Goal: Transaction & Acquisition: Purchase product/service

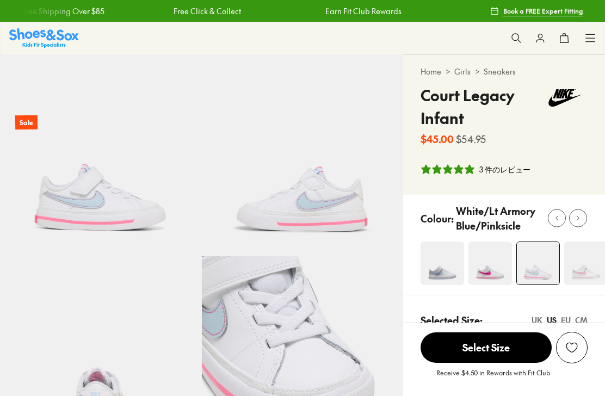
select select "*"
click at [461, 66] on link "Girls" at bounding box center [463, 71] width 16 height 11
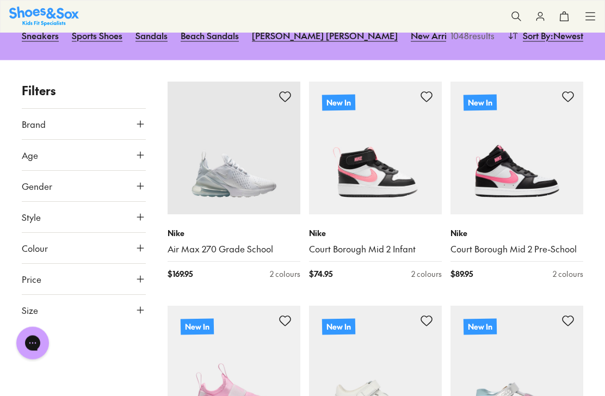
scroll to position [173, 0]
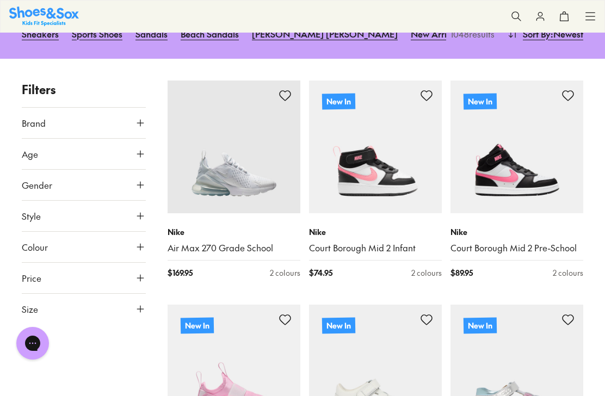
click at [141, 273] on icon at bounding box center [140, 278] width 11 height 11
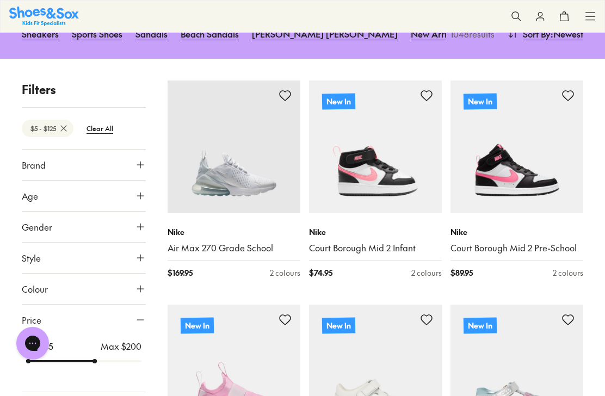
scroll to position [104, 0]
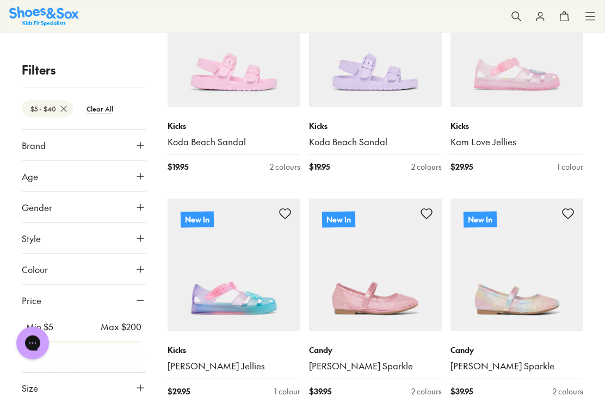
scroll to position [281, 0]
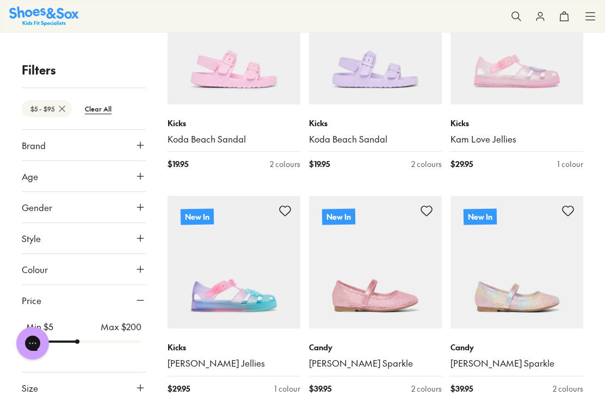
scroll to position [104, 0]
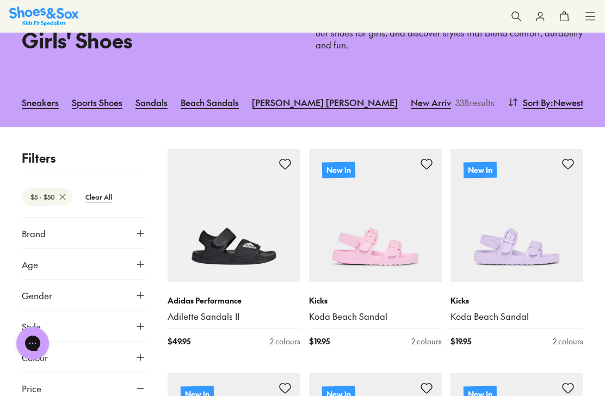
type input "**"
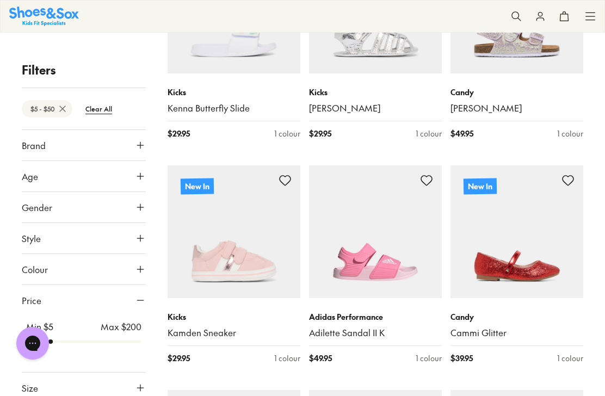
scroll to position [996, 0]
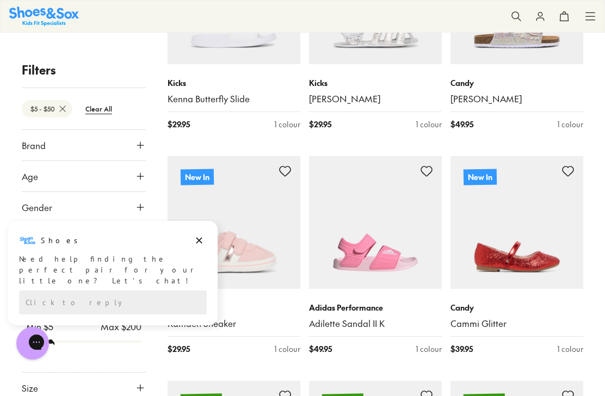
click at [164, 255] on div "Need help finding the perfect pair for your little one? Let’s chat!" at bounding box center [113, 270] width 188 height 33
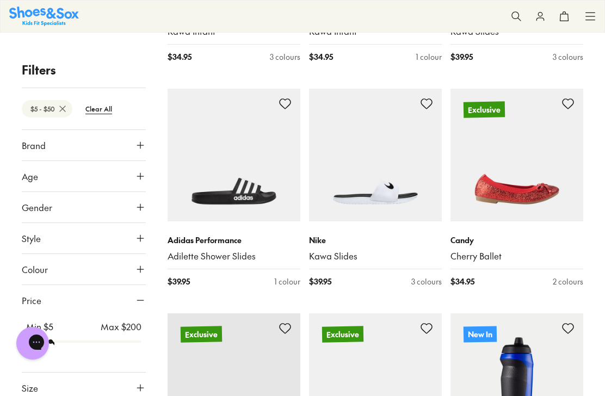
scroll to position [4212, 0]
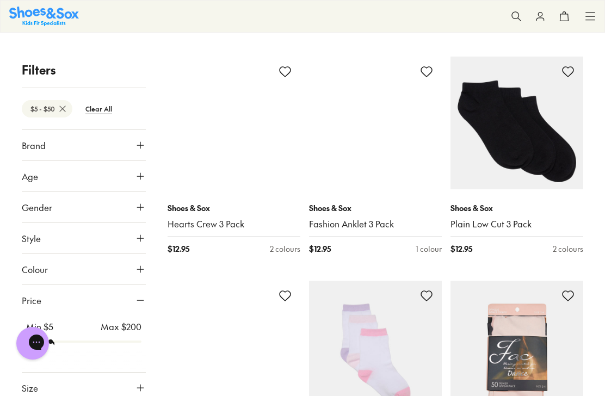
scroll to position [6042, 0]
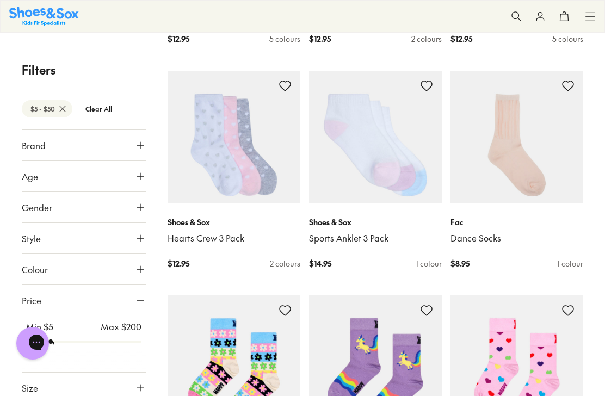
scroll to position [6929, 0]
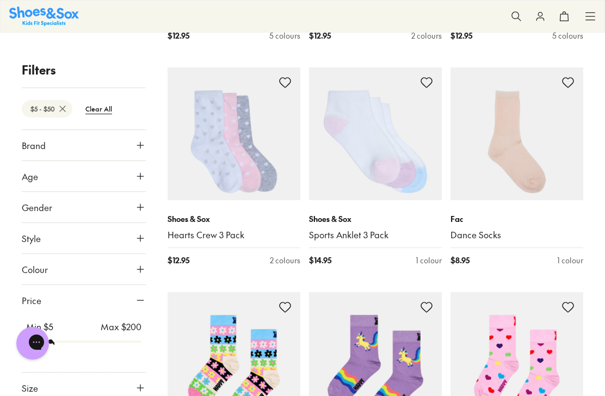
click at [143, 145] on icon at bounding box center [140, 145] width 11 height 11
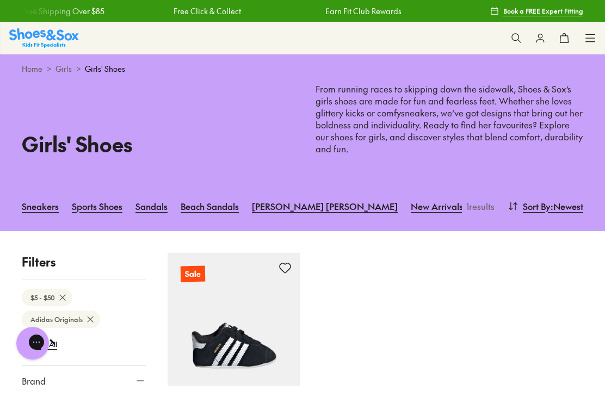
click at [34, 202] on link "Sneakers" at bounding box center [40, 206] width 37 height 24
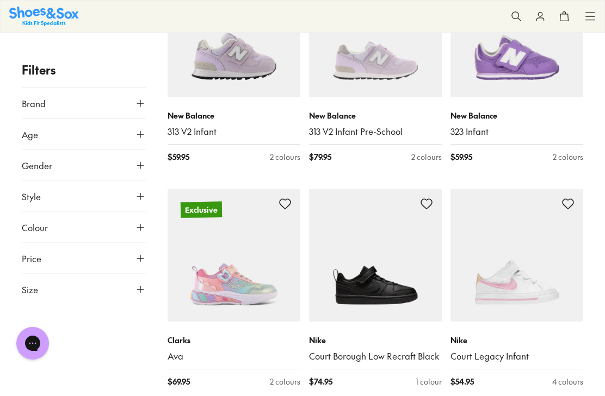
scroll to position [1437, 0]
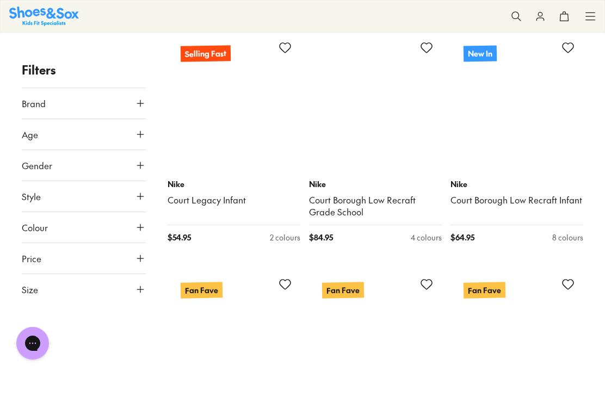
scroll to position [3689, 0]
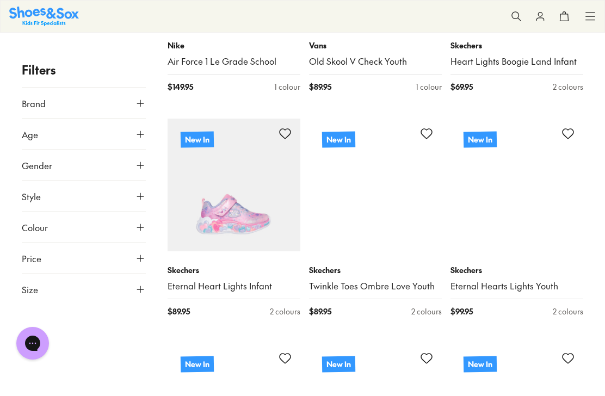
scroll to position [5065, 0]
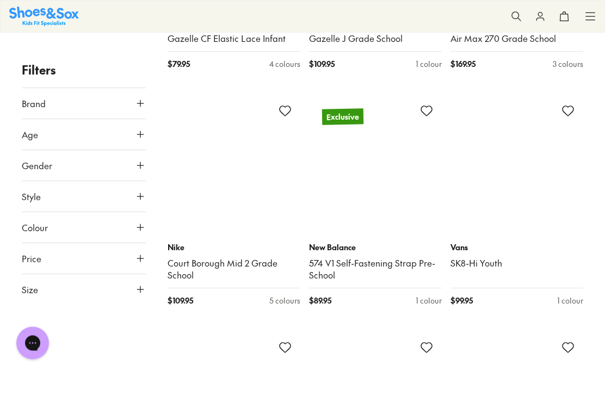
scroll to position [8452, 0]
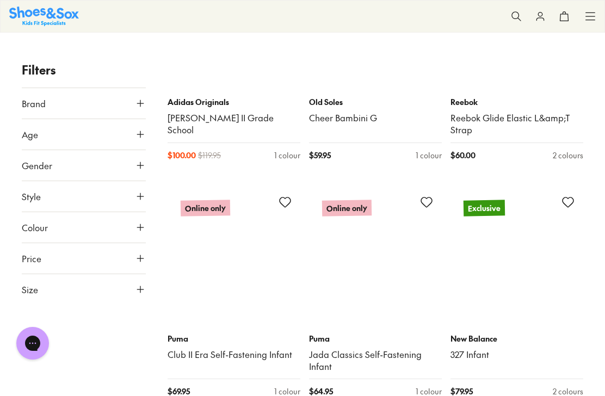
scroll to position [11828, 0]
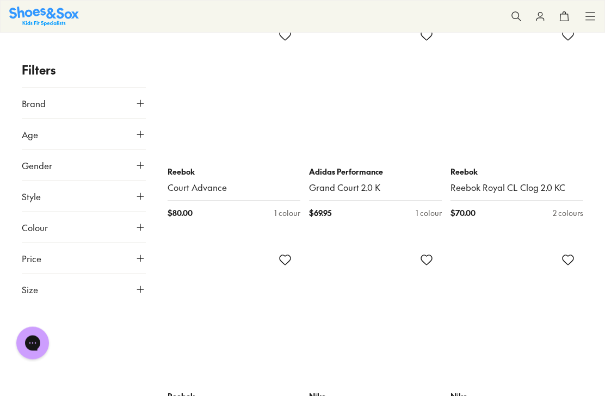
scroll to position [14371, 0]
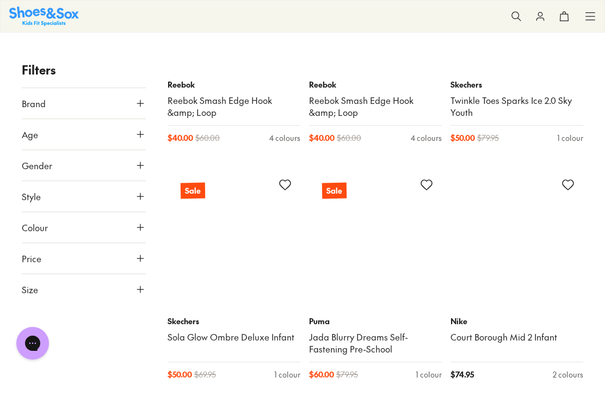
scroll to position [16711, 0]
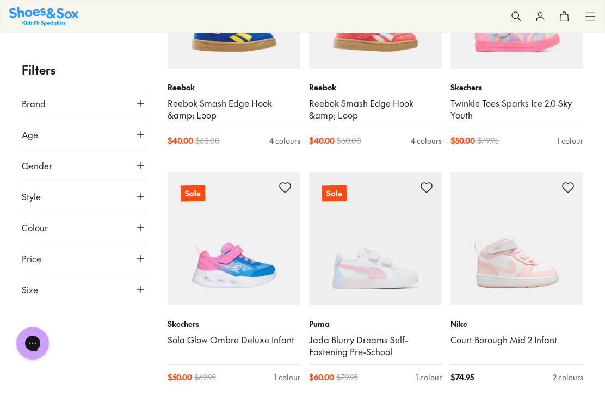
scroll to position [16707, 0]
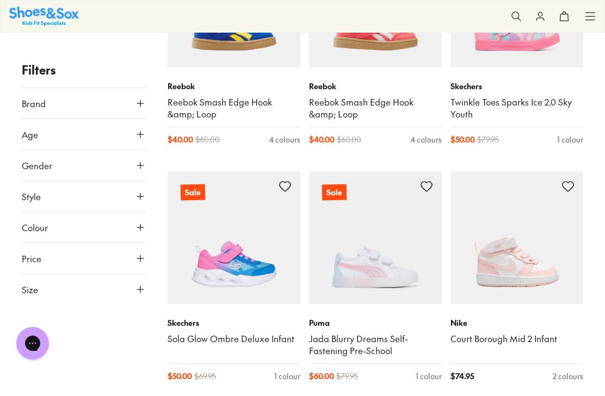
click at [333, 333] on link "Jada Blurry Dreams Self-Fastening Pre-School" at bounding box center [375, 345] width 133 height 24
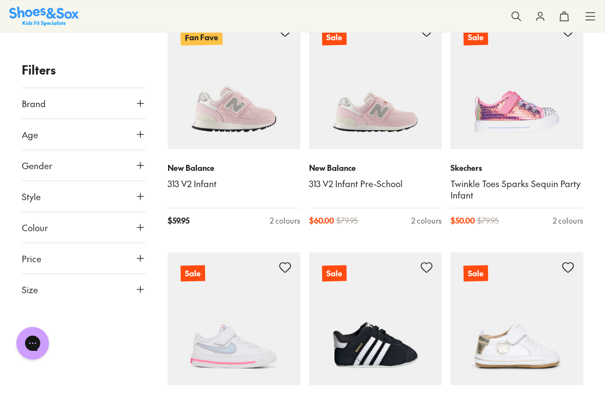
scroll to position [17573, 0]
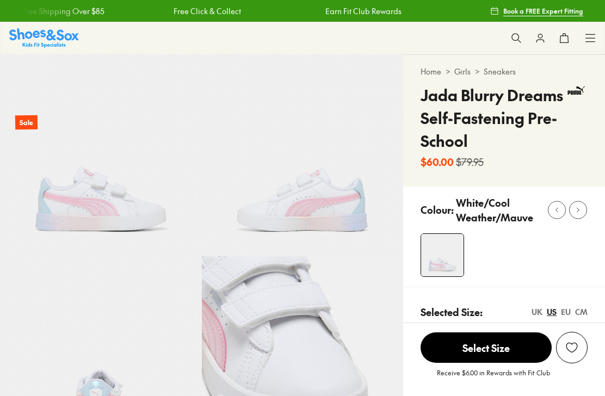
select select "*"
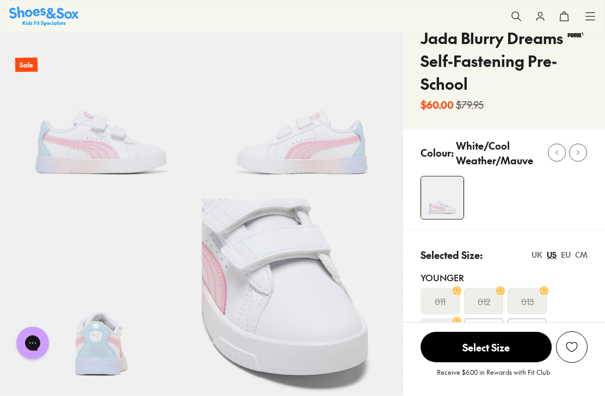
scroll to position [72, 0]
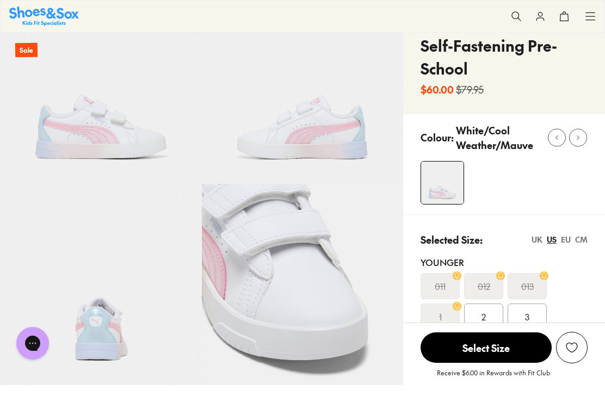
click at [582, 236] on div "CM" at bounding box center [581, 239] width 13 height 11
click at [530, 315] on span "22" at bounding box center [527, 316] width 9 height 13
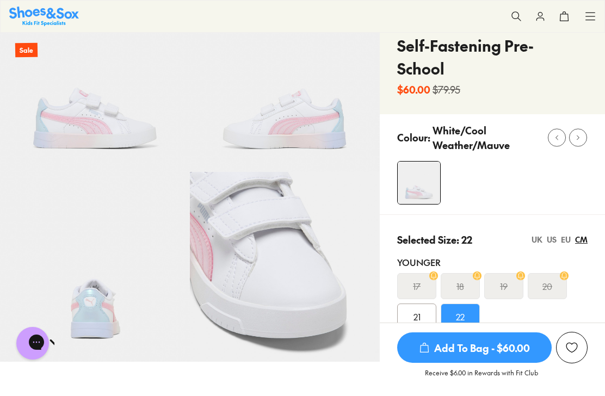
click at [200, 275] on img at bounding box center [285, 267] width 190 height 190
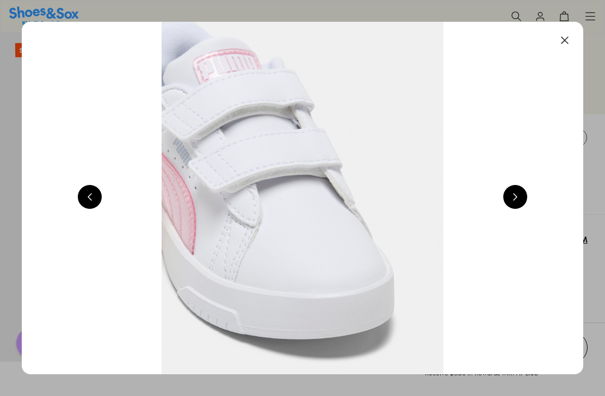
scroll to position [0, 2247]
click at [517, 198] on button at bounding box center [516, 197] width 24 height 24
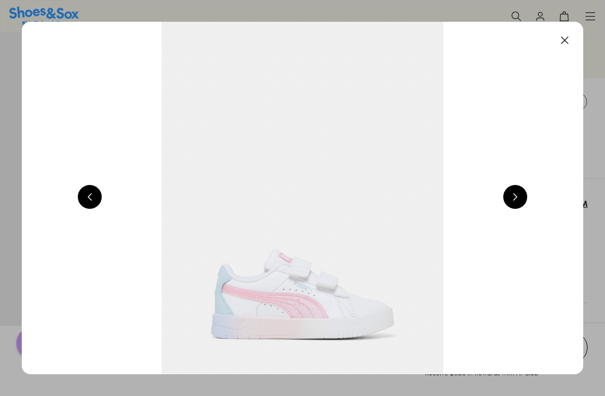
scroll to position [0, 562]
click at [517, 199] on button at bounding box center [516, 197] width 24 height 24
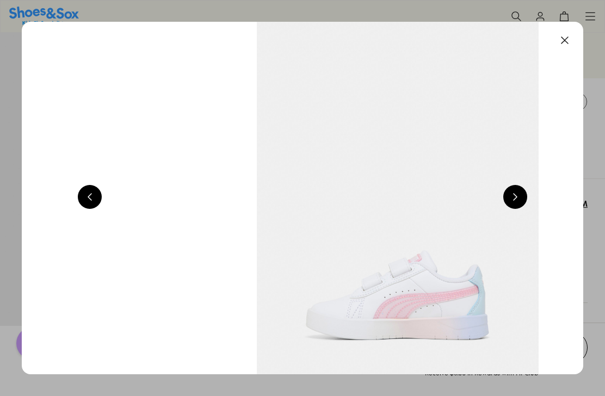
scroll to position [0, 1124]
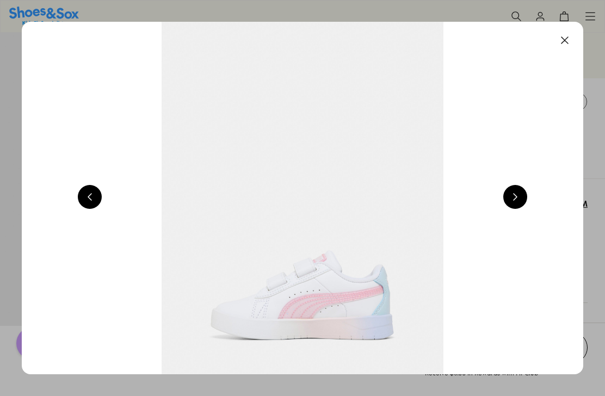
click at [518, 199] on button at bounding box center [516, 197] width 24 height 24
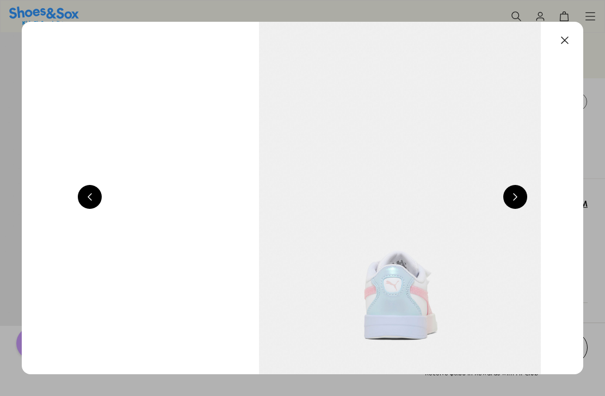
scroll to position [0, 1685]
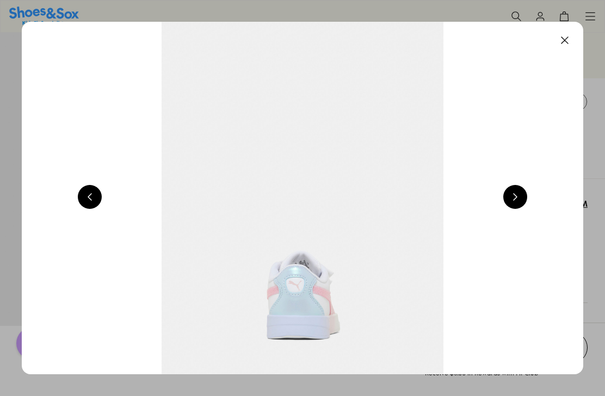
click at [516, 197] on button at bounding box center [516, 197] width 24 height 24
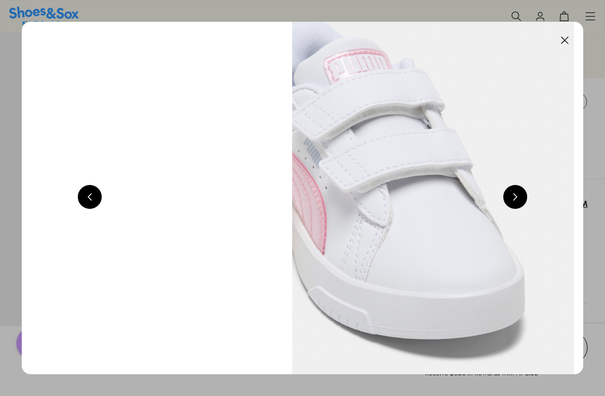
scroll to position [0, 2247]
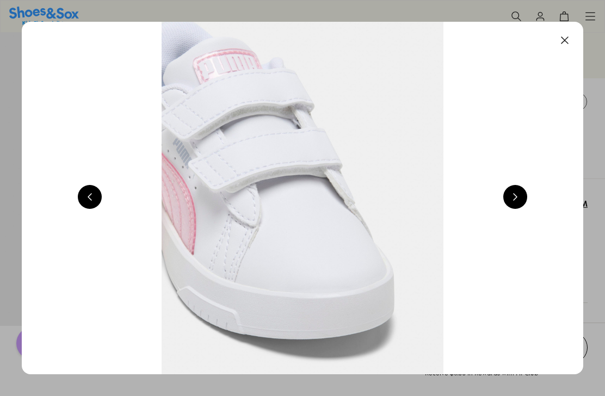
click at [516, 193] on button at bounding box center [516, 197] width 24 height 24
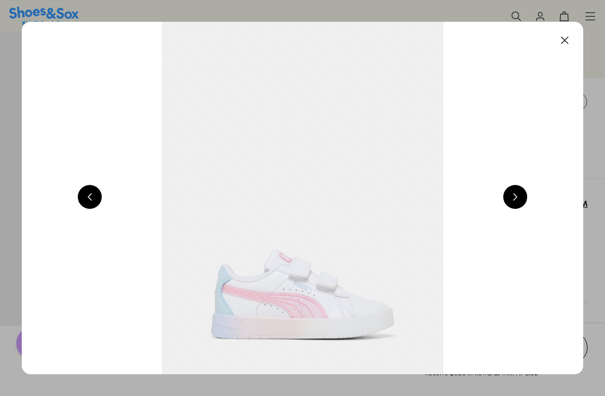
scroll to position [0, 562]
click at [516, 197] on button at bounding box center [516, 197] width 24 height 24
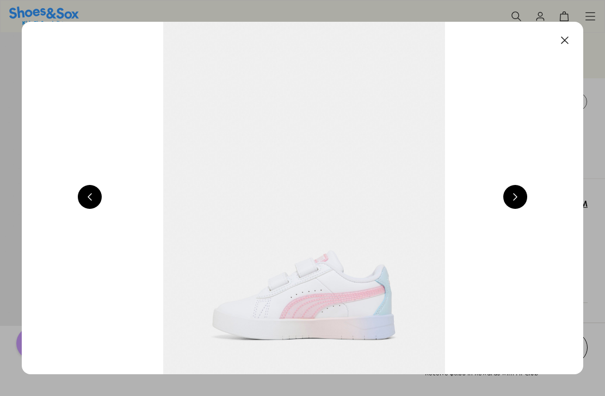
scroll to position [0, 1124]
click at [514, 198] on button at bounding box center [516, 197] width 24 height 24
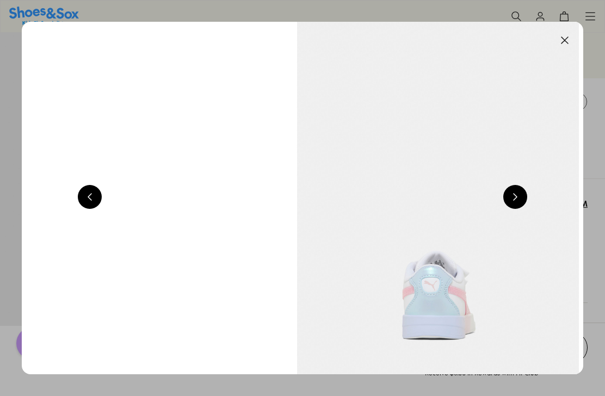
scroll to position [0, 1685]
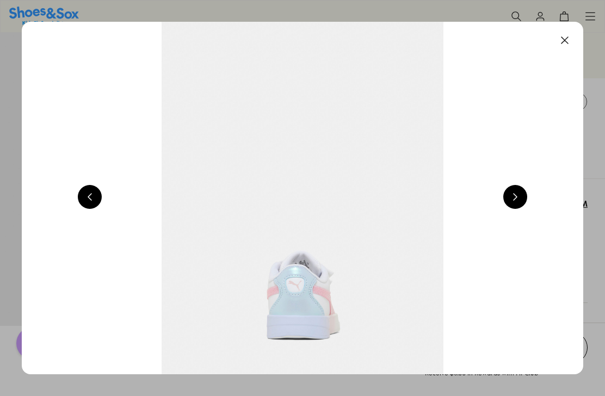
click at [567, 40] on button at bounding box center [565, 40] width 24 height 24
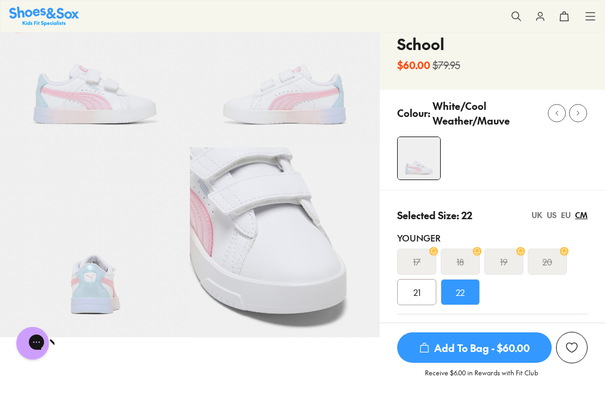
scroll to position [96, 0]
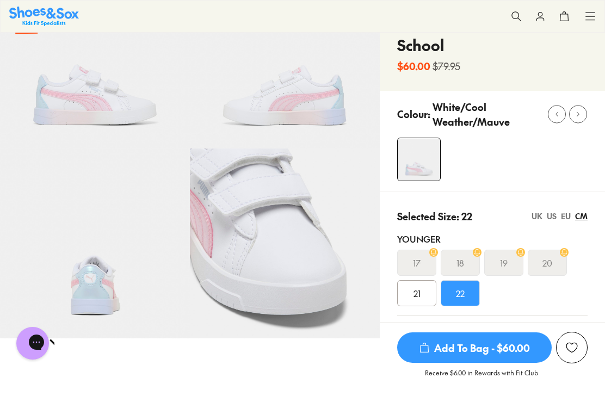
click at [92, 108] on img at bounding box center [95, 54] width 190 height 190
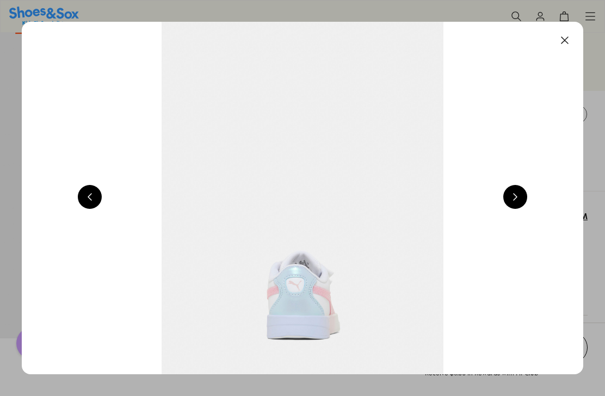
scroll to position [0, 562]
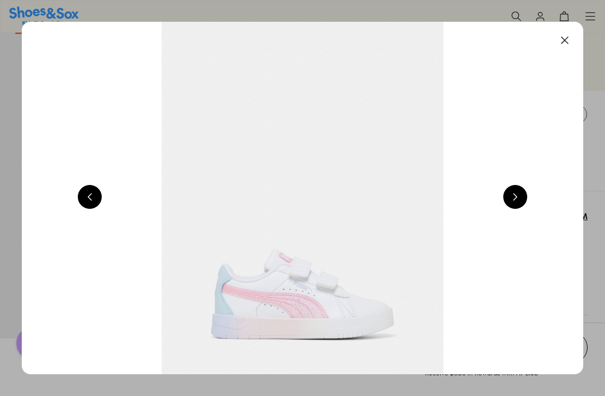
click at [88, 194] on button at bounding box center [90, 197] width 24 height 24
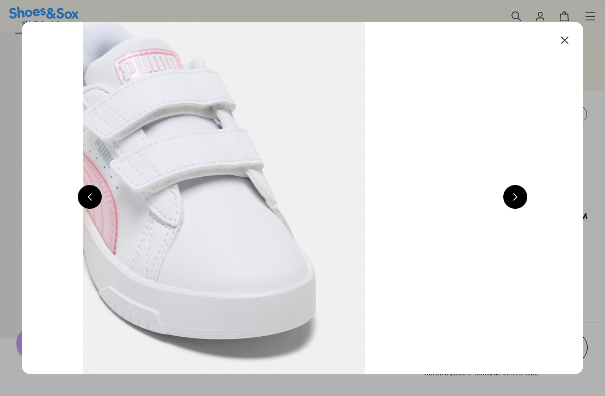
scroll to position [0, 0]
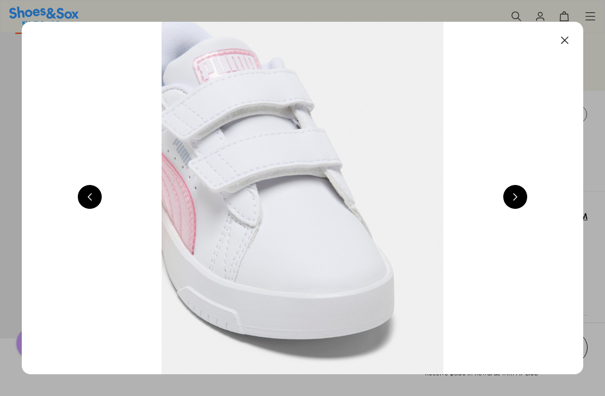
click at [89, 193] on button at bounding box center [90, 197] width 24 height 24
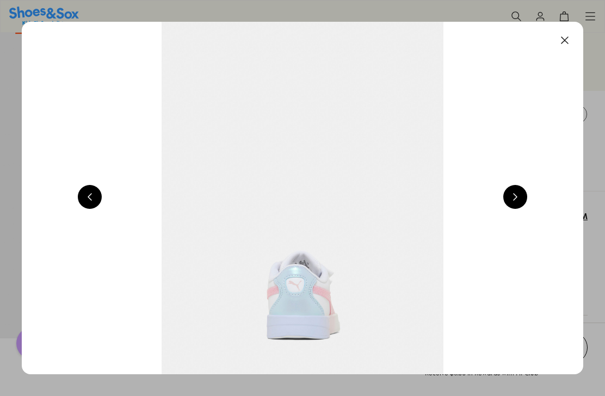
click at [91, 194] on button at bounding box center [90, 197] width 24 height 24
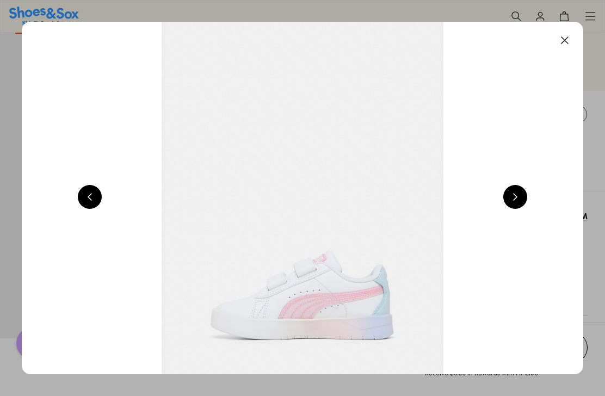
click at [89, 194] on button at bounding box center [90, 197] width 24 height 24
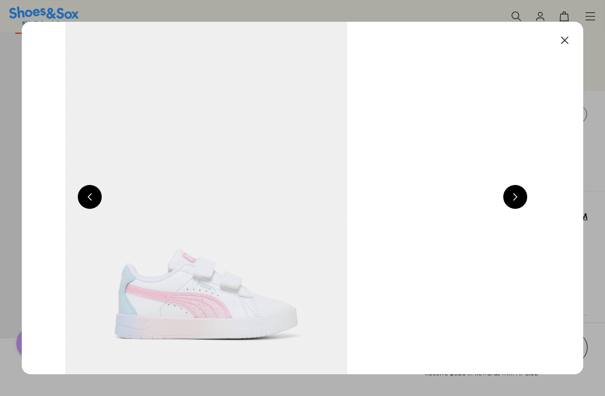
scroll to position [0, 562]
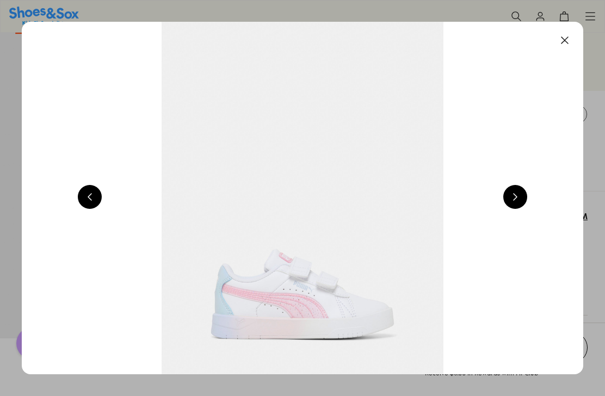
click at [561, 40] on button at bounding box center [565, 40] width 24 height 24
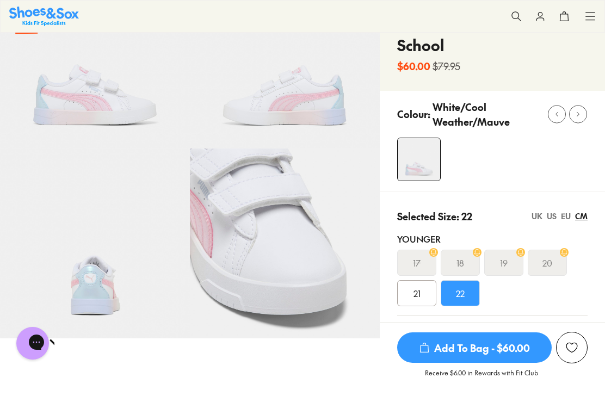
scroll to position [108, 0]
